Goal: Information Seeking & Learning: Learn about a topic

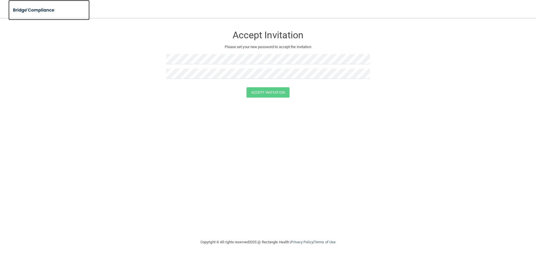
click at [30, 12] on img at bounding box center [33, 9] width 51 height 11
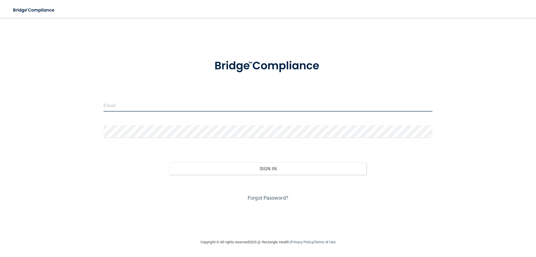
click at [136, 102] on input "email" at bounding box center [268, 105] width 329 height 13
type input "[EMAIL_ADDRESS][DOMAIN_NAME]"
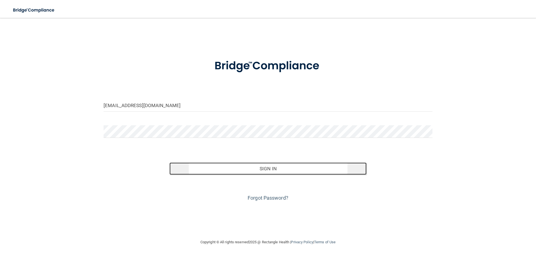
click at [224, 172] on button "Sign In" at bounding box center [267, 168] width 197 height 12
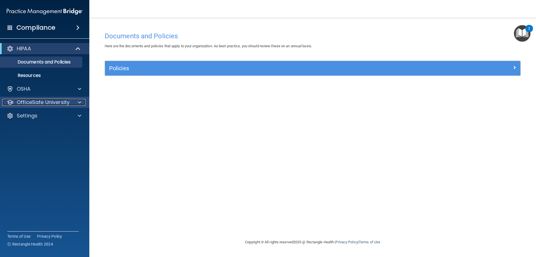
click at [71, 100] on div "OfficeSafe University" at bounding box center [37, 102] width 69 height 7
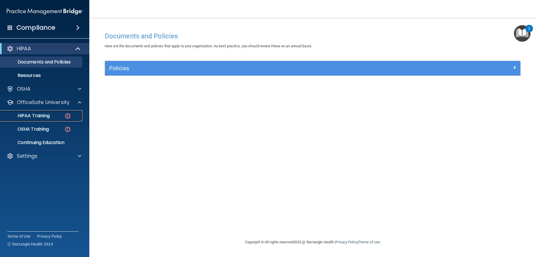
click at [36, 117] on p "HIPAA Training" at bounding box center [27, 116] width 46 height 6
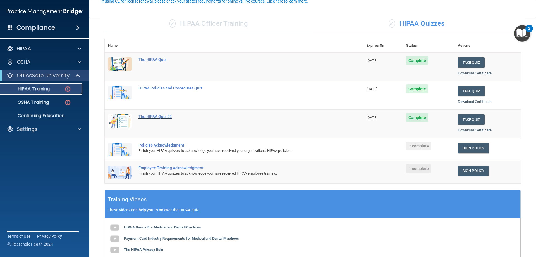
scroll to position [56, 0]
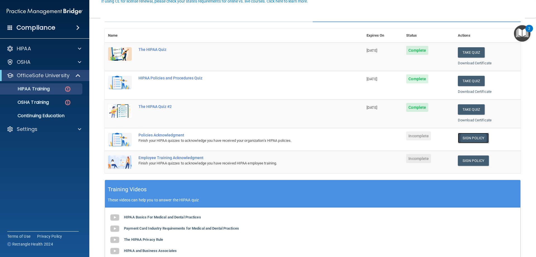
click at [469, 137] on link "Sign Policy" at bounding box center [473, 138] width 31 height 10
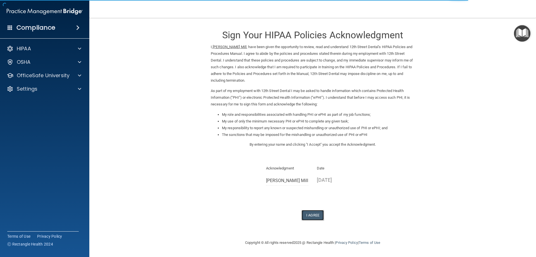
click at [317, 213] on button "I Agree" at bounding box center [313, 215] width 22 height 10
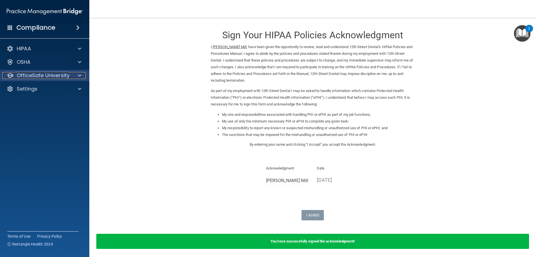
click at [56, 72] on p "OfficeSafe University" at bounding box center [43, 75] width 53 height 7
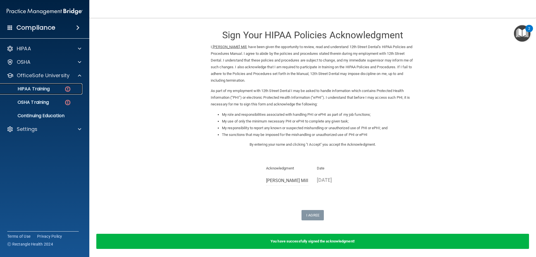
click at [40, 90] on p "HIPAA Training" at bounding box center [27, 89] width 46 height 6
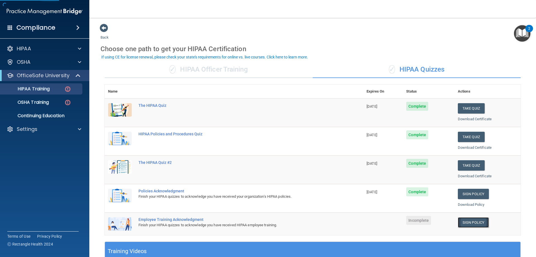
click at [462, 219] on link "Sign Policy" at bounding box center [473, 222] width 31 height 10
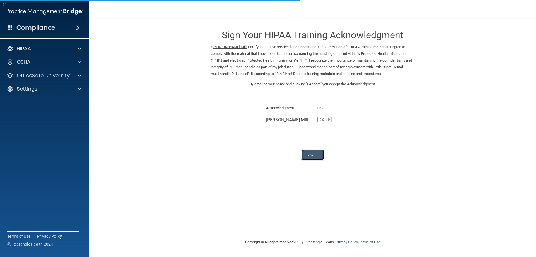
click at [319, 157] on button "I Agree" at bounding box center [313, 154] width 22 height 10
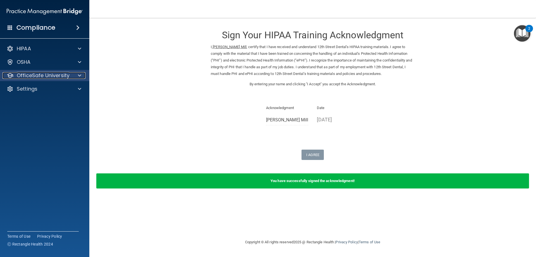
click at [58, 78] on p "OfficeSafe University" at bounding box center [43, 75] width 53 height 7
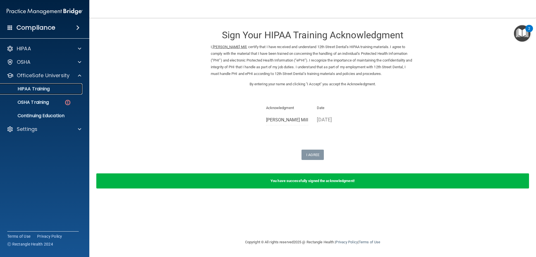
click at [47, 89] on p "HIPAA Training" at bounding box center [27, 89] width 46 height 6
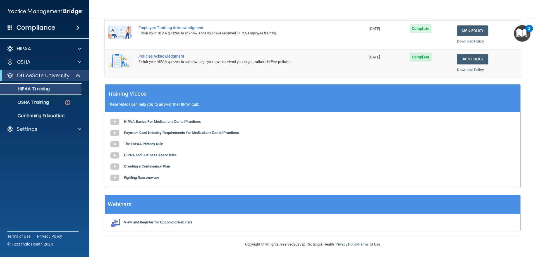
scroll to position [164, 0]
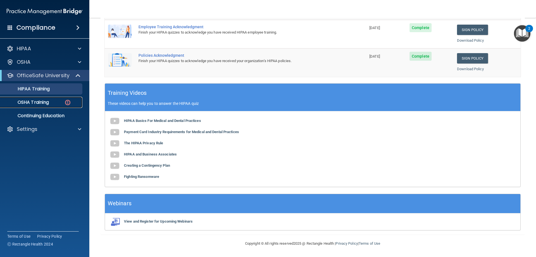
click at [37, 105] on p "OSHA Training" at bounding box center [26, 102] width 45 height 6
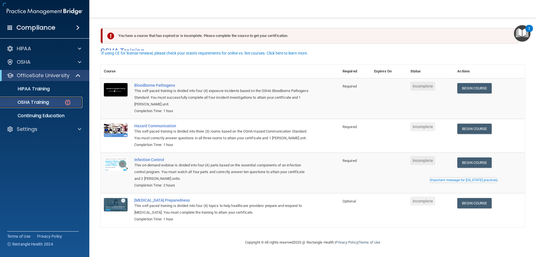
scroll to position [7, 0]
click at [42, 91] on p "HIPAA Training" at bounding box center [27, 89] width 46 height 6
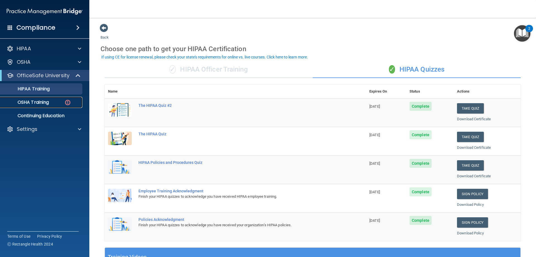
click at [32, 105] on p "OSHA Training" at bounding box center [26, 102] width 45 height 6
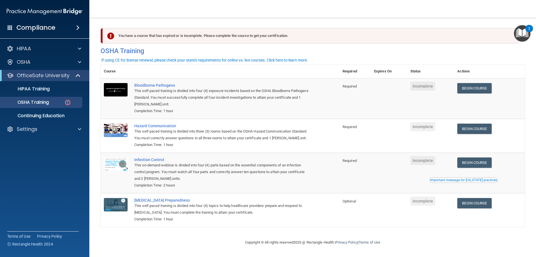
click at [35, 95] on ul "HIPAA Training OSHA Training Continuing Education" at bounding box center [44, 101] width 101 height 40
click at [37, 92] on link "HIPAA Training" at bounding box center [38, 88] width 88 height 11
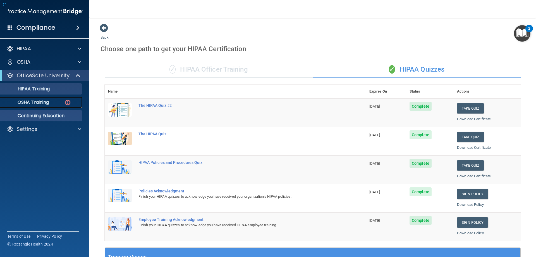
drag, startPoint x: 51, startPoint y: 103, endPoint x: 57, endPoint y: 117, distance: 16.0
click at [51, 102] on div "OSHA Training" at bounding box center [42, 102] width 76 height 6
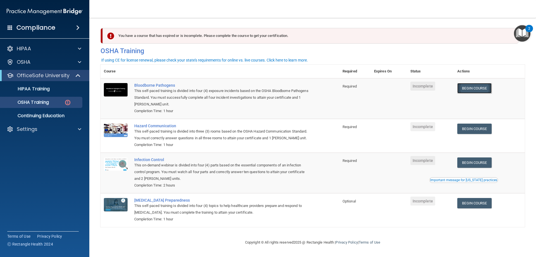
click at [480, 90] on link "Begin Course" at bounding box center [474, 88] width 34 height 10
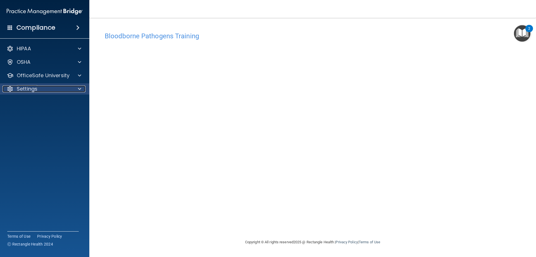
click at [75, 91] on div at bounding box center [79, 88] width 14 height 7
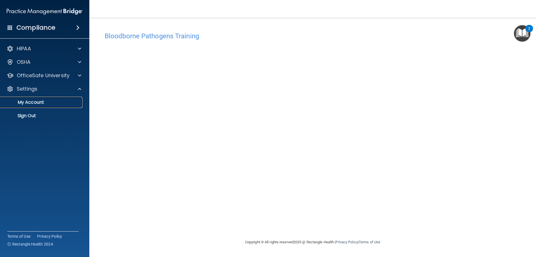
click at [54, 105] on link "My Account" at bounding box center [38, 102] width 88 height 11
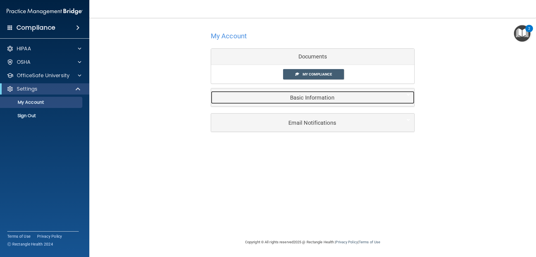
click at [255, 92] on div "Basic Information" at bounding box center [304, 97] width 186 height 13
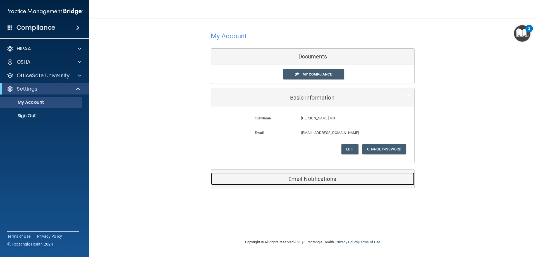
click at [269, 181] on h5 "Email Notifications" at bounding box center [304, 179] width 178 height 6
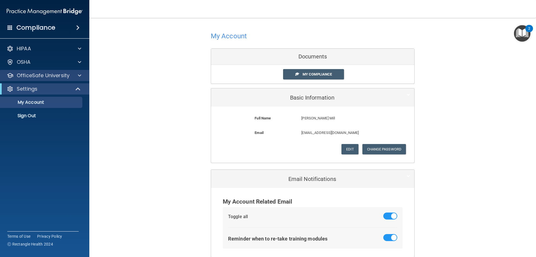
click at [77, 70] on div "OfficeSafe University" at bounding box center [45, 75] width 90 height 11
click at [80, 74] on span at bounding box center [79, 75] width 3 height 7
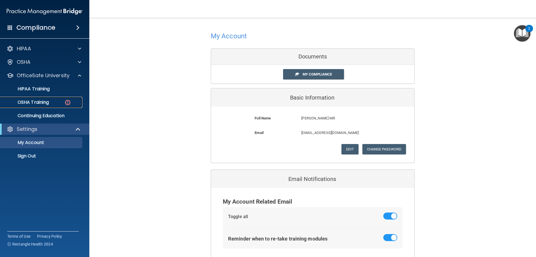
click at [47, 102] on p "OSHA Training" at bounding box center [26, 102] width 45 height 6
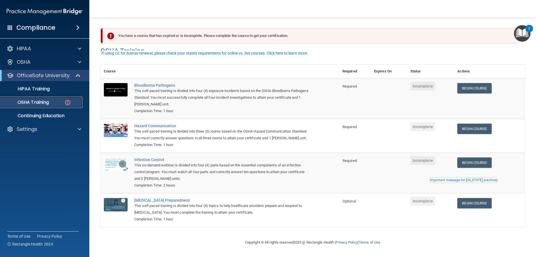
scroll to position [7, 0]
click at [469, 83] on link "Begin Course" at bounding box center [474, 88] width 34 height 10
click at [467, 159] on link "Begin Course" at bounding box center [474, 162] width 34 height 10
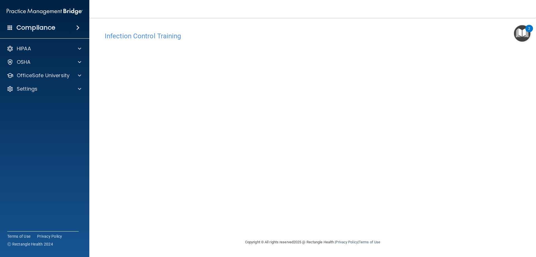
click at [522, 27] on img "Open Resource Center, 2 new notifications" at bounding box center [522, 33] width 16 height 16
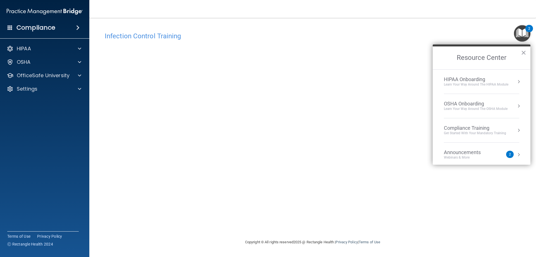
click at [487, 37] on h4 "Infection Control Training" at bounding box center [313, 35] width 416 height 7
click at [522, 52] on button "×" at bounding box center [523, 52] width 5 height 9
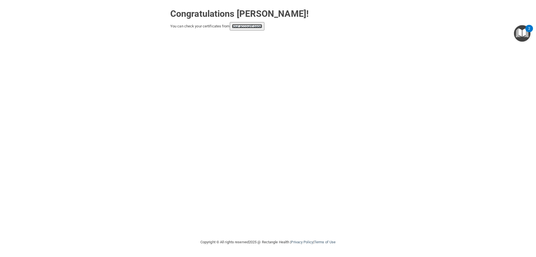
click at [259, 25] on link "your account page!" at bounding box center [247, 26] width 30 height 4
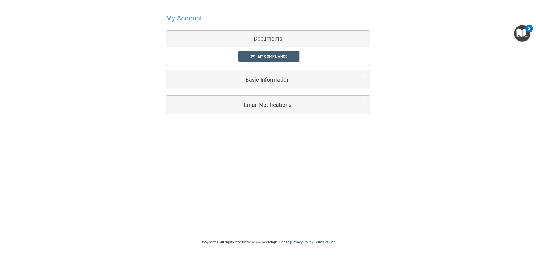
click at [267, 48] on div "My Compliance My Compliance My BAA" at bounding box center [267, 56] width 203 height 19
click at [271, 55] on span "My Compliance" at bounding box center [272, 56] width 29 height 4
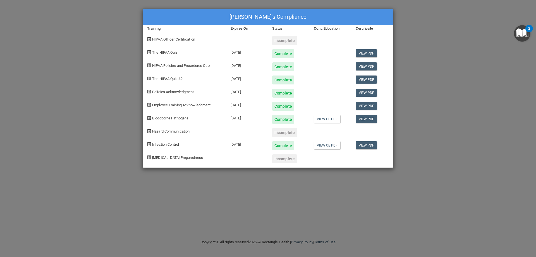
click at [360, 180] on div "Madeline Mill's Compliance Training Expires On Status Cont. Education Certifica…" at bounding box center [268, 128] width 536 height 257
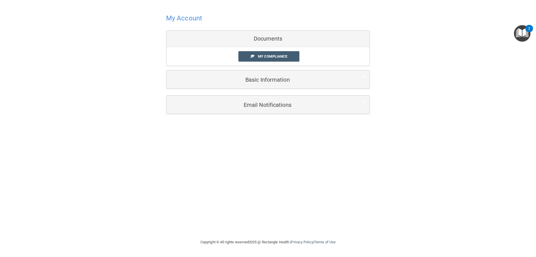
click at [192, 18] on h4 "My Account" at bounding box center [184, 18] width 36 height 7
click at [263, 52] on link "My Compliance" at bounding box center [268, 56] width 61 height 10
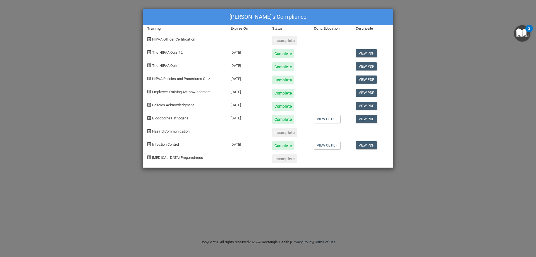
click at [182, 131] on span "Hazard Communication" at bounding box center [170, 131] width 37 height 4
click at [279, 132] on div "Incomplete" at bounding box center [284, 132] width 25 height 9
drag, startPoint x: 332, startPoint y: 125, endPoint x: 363, endPoint y: 122, distance: 31.2
click at [332, 125] on div at bounding box center [331, 130] width 42 height 13
click at [365, 122] on link "View PDF" at bounding box center [366, 119] width 21 height 8
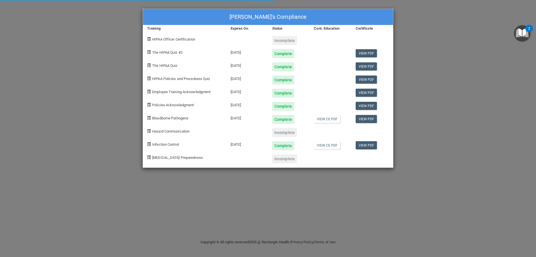
click at [522, 27] on img "Open Resource Center, 2 new notifications" at bounding box center [522, 33] width 16 height 16
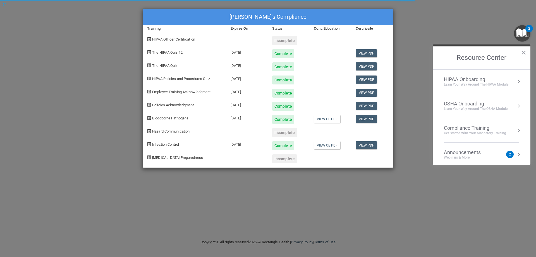
click at [466, 103] on div "OSHA Onboarding" at bounding box center [476, 104] width 64 height 6
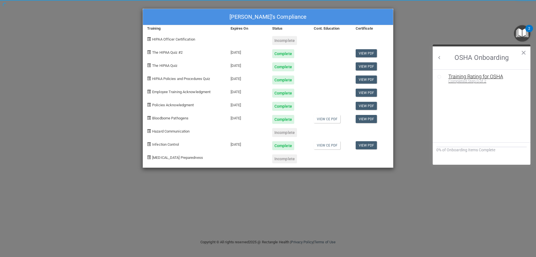
click at [476, 76] on div "Training Rating for OSHA" at bounding box center [485, 76] width 75 height 5
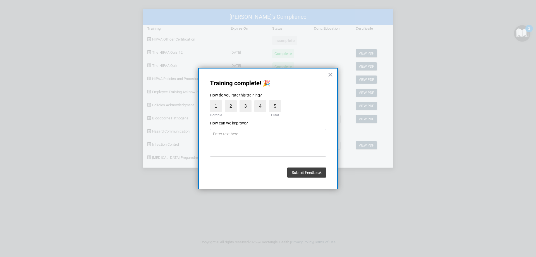
click at [334, 77] on div "Training complete! 🎉 How do you rate this training? 1 Horrible 2 3 4 5 Great Ho…" at bounding box center [268, 128] width 140 height 121
click at [330, 75] on button "×" at bounding box center [330, 74] width 5 height 9
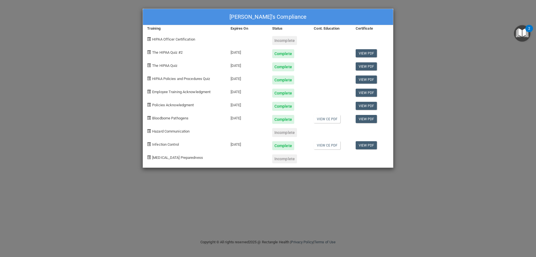
click at [516, 29] on img "Open Resource Center, 2 new notifications" at bounding box center [522, 33] width 16 height 16
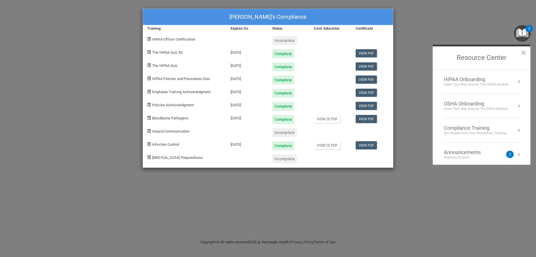
click at [464, 103] on div "OSHA Onboarding" at bounding box center [476, 104] width 64 height 6
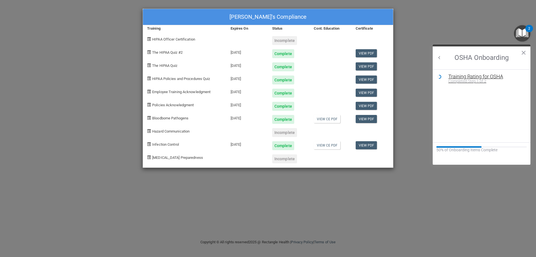
click at [484, 79] on div "Completed Step 1 of 2" at bounding box center [485, 81] width 75 height 4
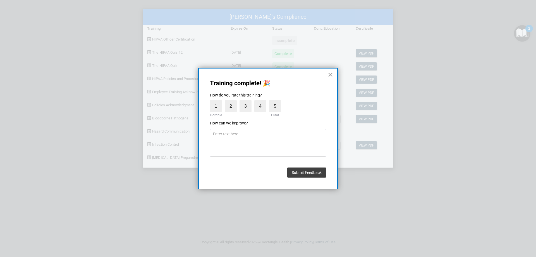
click at [333, 75] on button "×" at bounding box center [330, 74] width 5 height 9
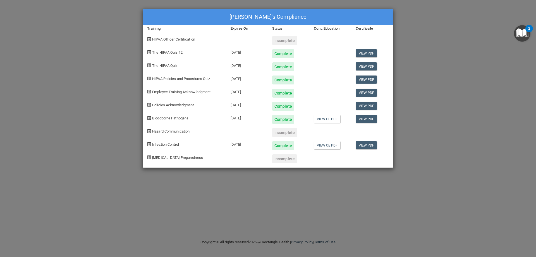
click at [331, 58] on div at bounding box center [331, 51] width 42 height 13
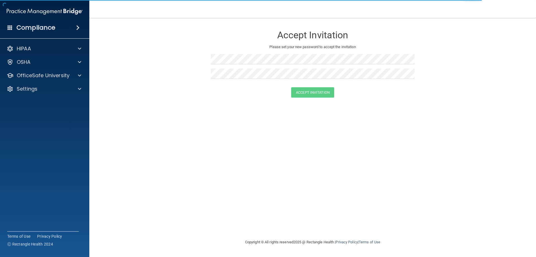
click at [237, 95] on div "Accept Invitation" at bounding box center [312, 92] width 433 height 10
click at [27, 92] on div "Settings" at bounding box center [45, 88] width 90 height 11
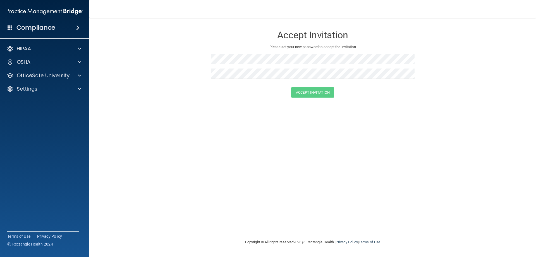
click at [37, 25] on h4 "Compliance" at bounding box center [35, 28] width 39 height 8
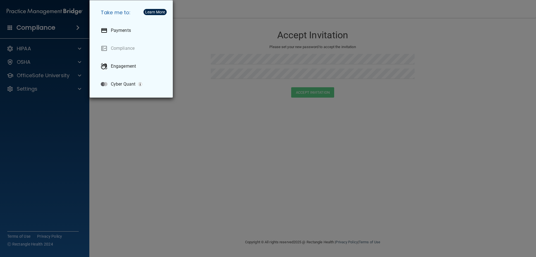
click at [42, 49] on div "Take me to: Payments Compliance Engagement Cyber Quant" at bounding box center [268, 128] width 536 height 257
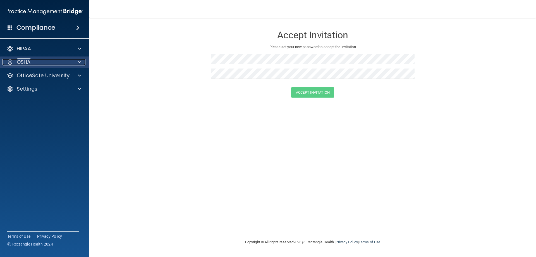
click at [42, 61] on div "OSHA" at bounding box center [37, 62] width 69 height 7
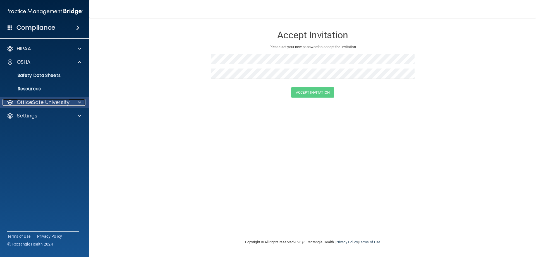
click at [51, 103] on p "OfficeSafe University" at bounding box center [43, 102] width 53 height 7
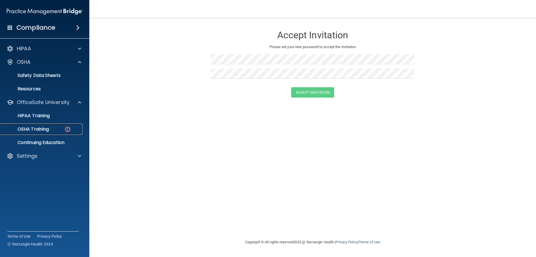
click at [42, 127] on p "OSHA Training" at bounding box center [26, 129] width 45 height 6
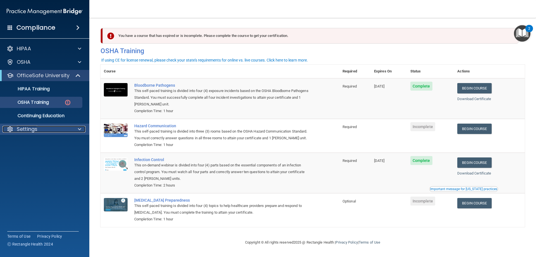
click at [37, 127] on div "Settings" at bounding box center [37, 129] width 69 height 7
click at [34, 141] on p "My Account" at bounding box center [42, 143] width 76 height 6
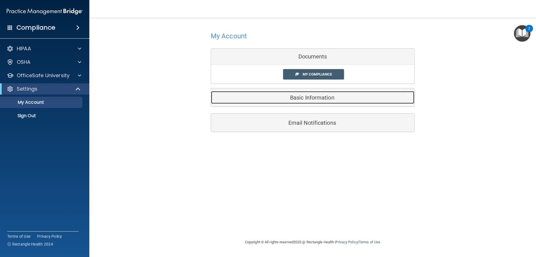
click at [286, 94] on h5 "Basic Information" at bounding box center [304, 97] width 178 height 6
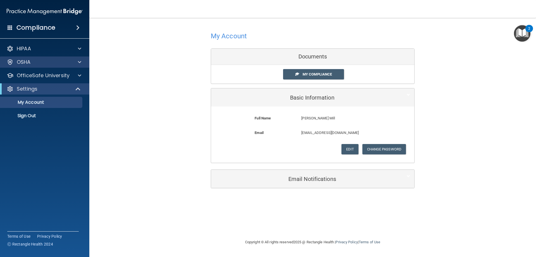
click at [75, 58] on div "OSHA" at bounding box center [45, 61] width 90 height 11
click at [73, 63] on div at bounding box center [79, 62] width 14 height 7
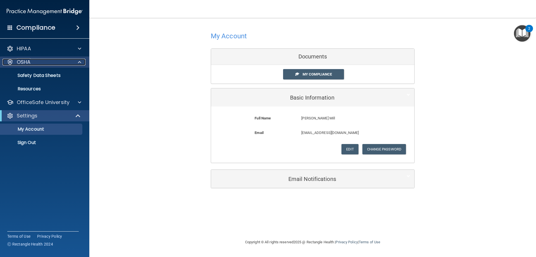
click at [46, 61] on div "OSHA" at bounding box center [37, 62] width 69 height 7
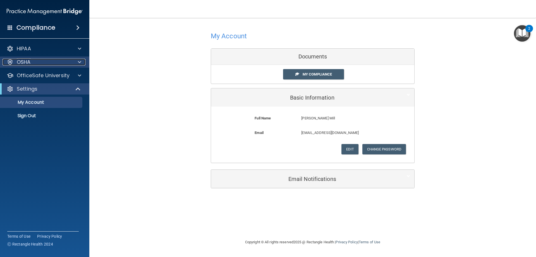
click at [45, 63] on div "OSHA" at bounding box center [37, 62] width 69 height 7
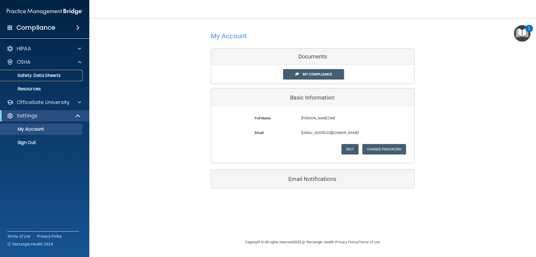
click at [55, 73] on p "Safety Data Sheets" at bounding box center [42, 76] width 76 height 6
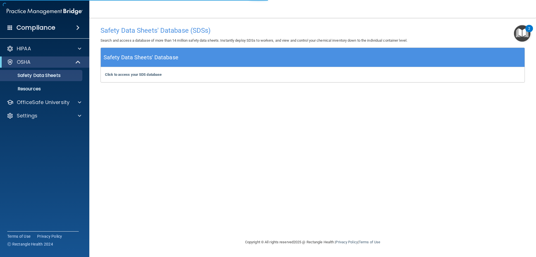
click at [62, 58] on div "OSHA" at bounding box center [44, 61] width 89 height 11
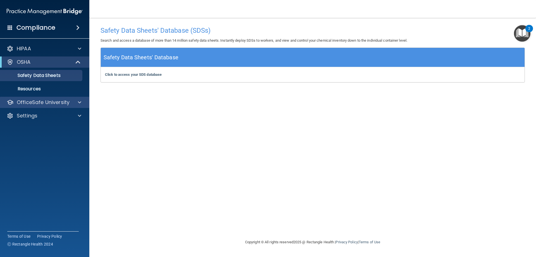
click at [69, 98] on div "OfficeSafe University" at bounding box center [45, 102] width 90 height 11
click at [75, 101] on div at bounding box center [79, 102] width 14 height 7
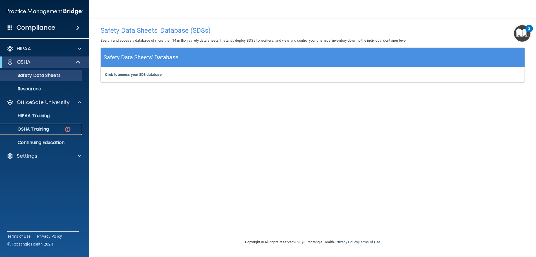
click at [40, 130] on p "OSHA Training" at bounding box center [26, 129] width 45 height 6
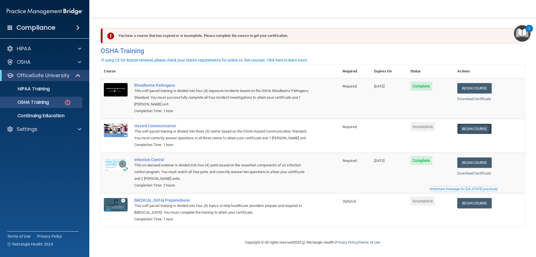
click at [476, 130] on link "Begin Course" at bounding box center [474, 128] width 34 height 10
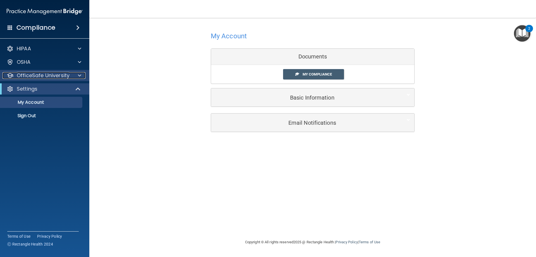
click at [63, 77] on p "OfficeSafe University" at bounding box center [43, 75] width 53 height 7
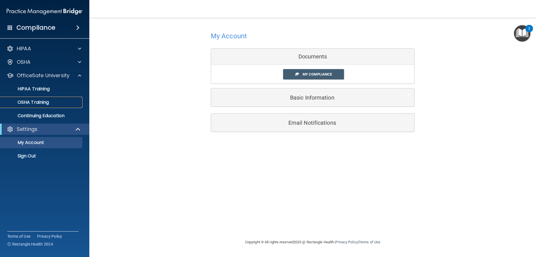
click at [50, 100] on div "OSHA Training" at bounding box center [42, 102] width 76 height 6
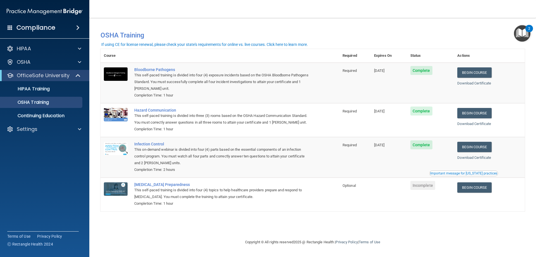
click at [430, 122] on td "Complete" at bounding box center [430, 120] width 47 height 34
click at [479, 108] on link "Begin Course" at bounding box center [474, 113] width 34 height 10
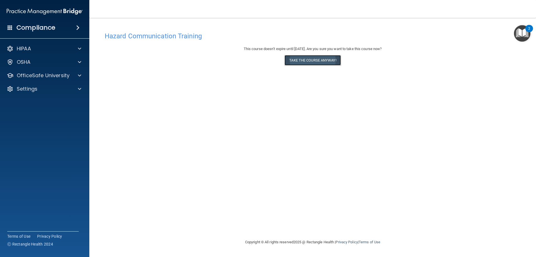
click at [314, 57] on button "Take the course anyway!" at bounding box center [313, 60] width 56 height 10
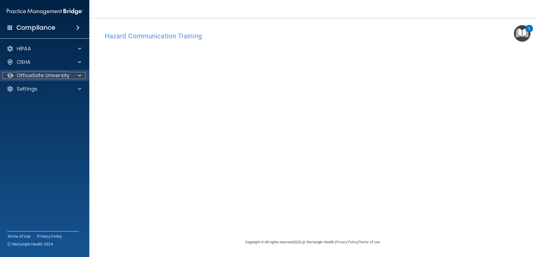
click at [81, 73] on span at bounding box center [79, 75] width 3 height 7
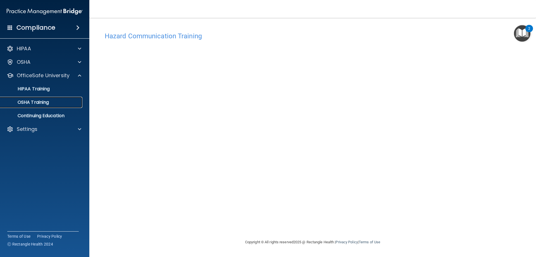
click at [38, 97] on link "OSHA Training" at bounding box center [38, 102] width 88 height 11
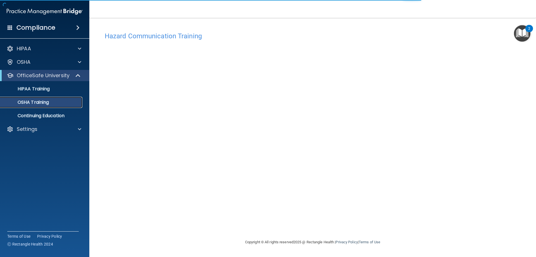
click at [33, 103] on p "OSHA Training" at bounding box center [26, 102] width 45 height 6
